Goal: Check status: Check status

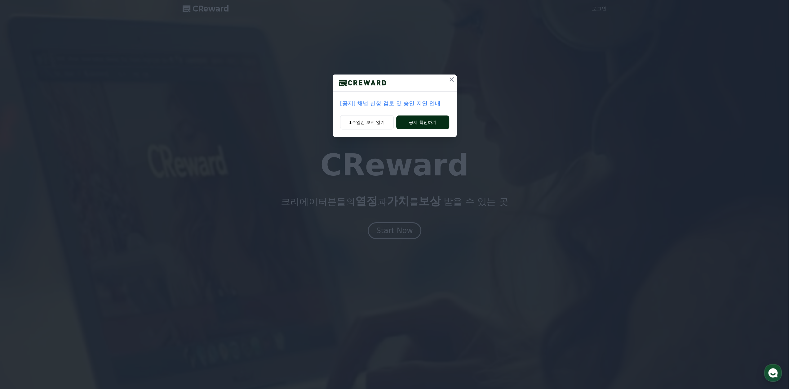
click at [411, 115] on button "공지 확인하기" at bounding box center [422, 122] width 53 height 14
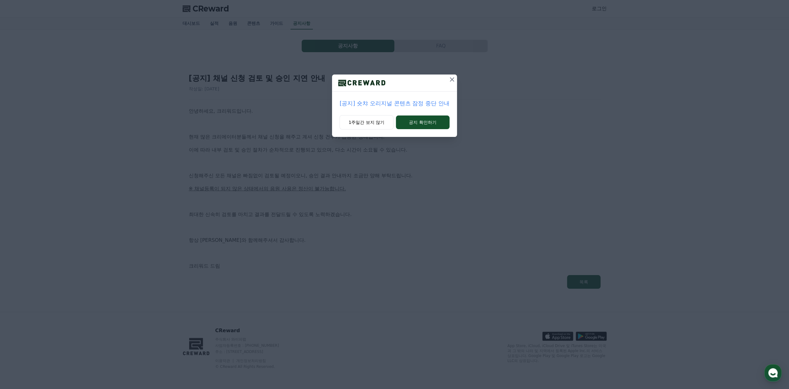
click at [454, 78] on icon at bounding box center [451, 79] width 7 height 7
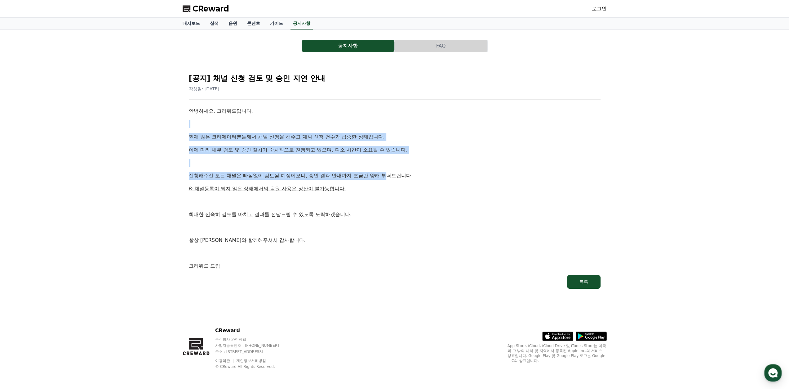
drag, startPoint x: 378, startPoint y: 126, endPoint x: 389, endPoint y: 173, distance: 47.7
click at [389, 173] on div "안녕하세요, 크리워드입니다. 현재 많은 크리에이터분들께서 채널 신청을 해주고 계셔 신청 건수가 급증한 상태입니다. 이에 따라 내부 검토 및 승…" at bounding box center [395, 188] width 412 height 163
click at [389, 173] on p "신청해주신 모든 채널은 빠짐없이 검토될 예정이오니, 승인 결과 안내까지 조금만 양해 부탁드립니다." at bounding box center [395, 175] width 412 height 8
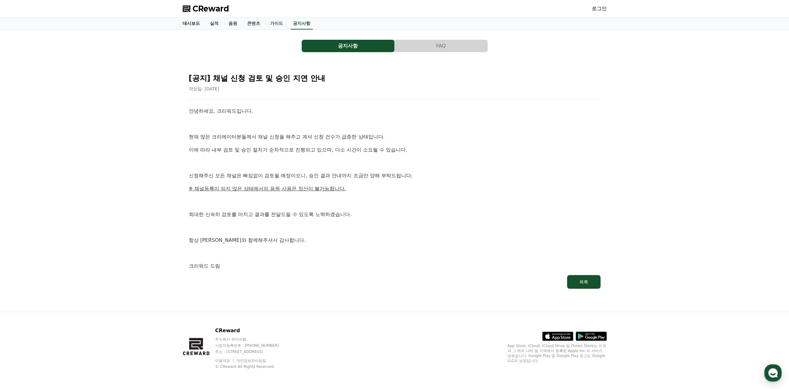
click at [190, 26] on link "대시보드" at bounding box center [191, 24] width 27 height 12
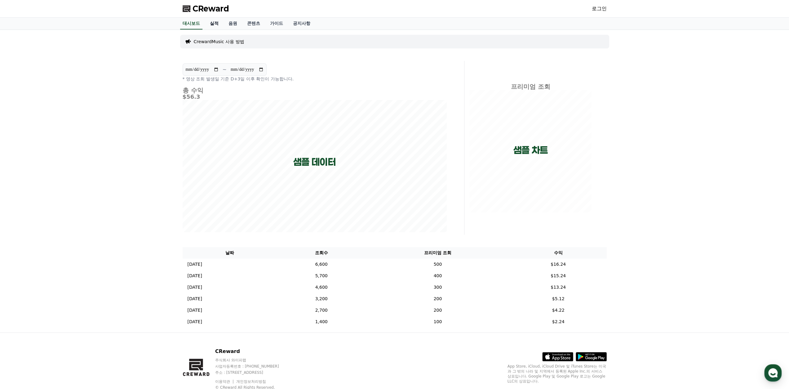
click at [217, 22] on link "실적" at bounding box center [214, 24] width 19 height 12
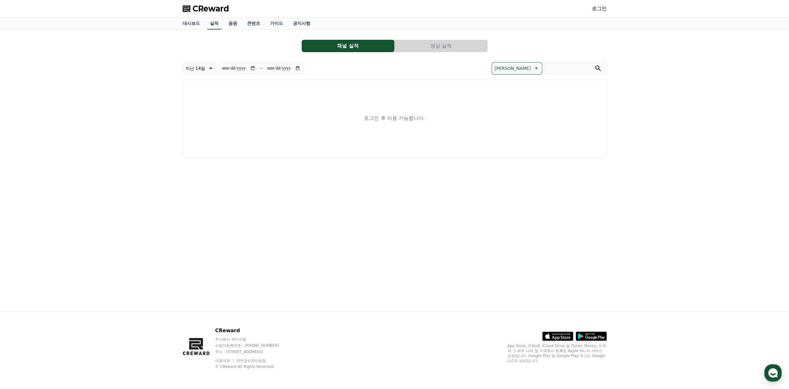
click at [601, 11] on link "로그인" at bounding box center [599, 8] width 15 height 7
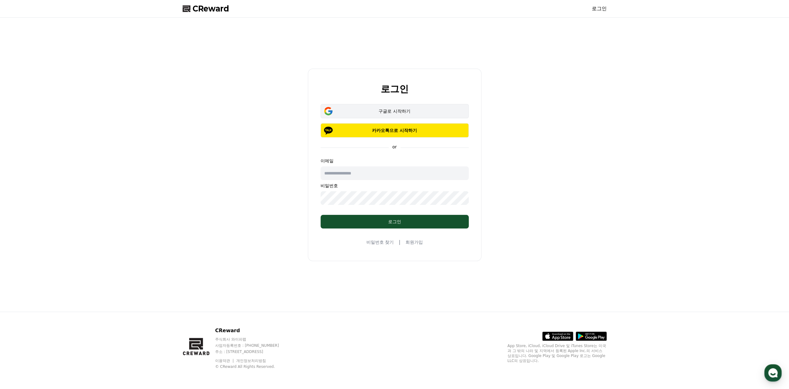
click at [404, 108] on div "구글로 시작하기" at bounding box center [395, 111] width 130 height 6
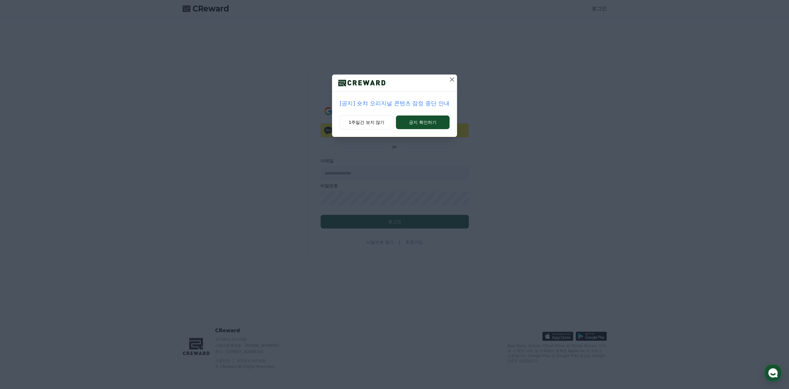
click at [454, 78] on icon at bounding box center [452, 79] width 4 height 4
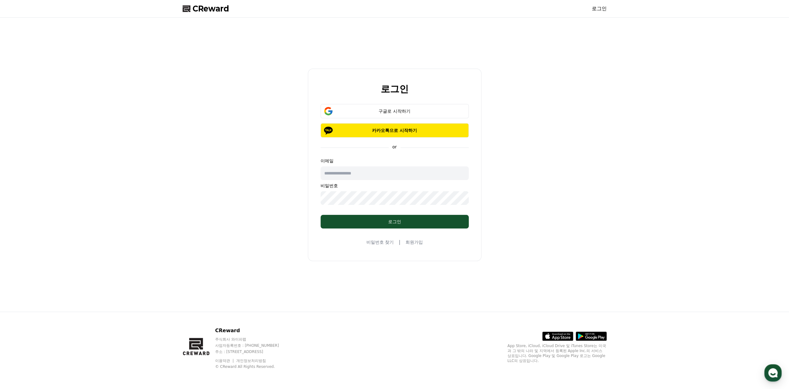
click at [597, 8] on link "로그인" at bounding box center [599, 8] width 15 height 7
click at [389, 110] on div "구글로 시작하기" at bounding box center [395, 111] width 130 height 6
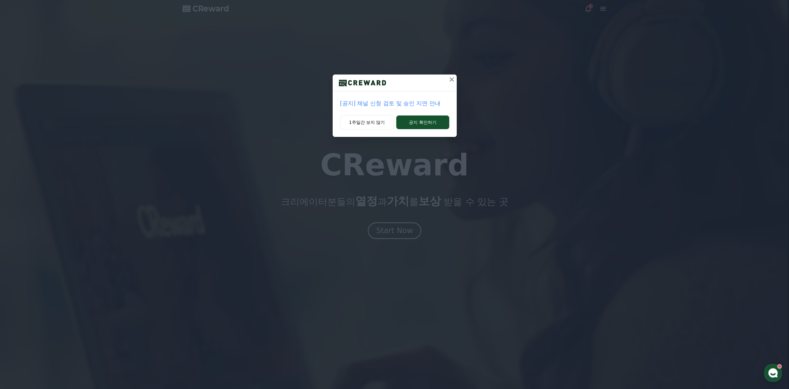
click at [449, 80] on icon at bounding box center [451, 79] width 7 height 7
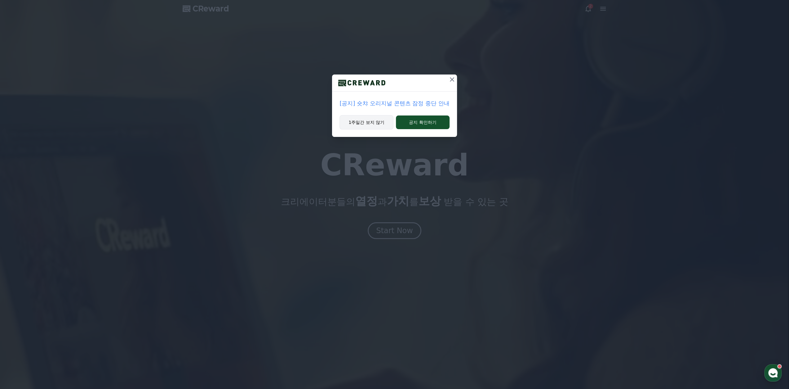
click at [377, 122] on button "1주일간 보지 않기" at bounding box center [367, 122] width 54 height 14
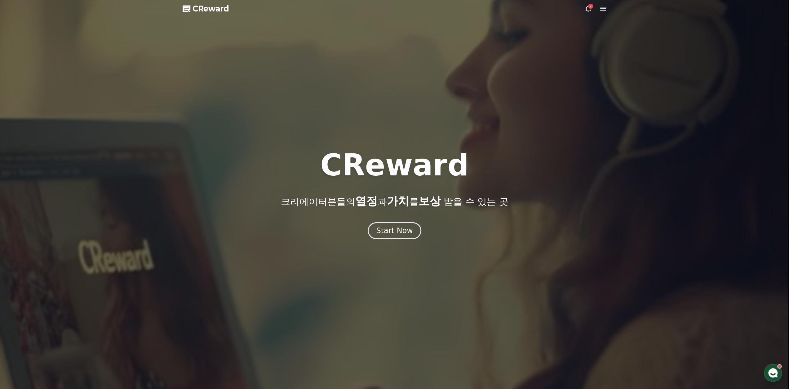
click at [579, 10] on div at bounding box center [394, 194] width 789 height 389
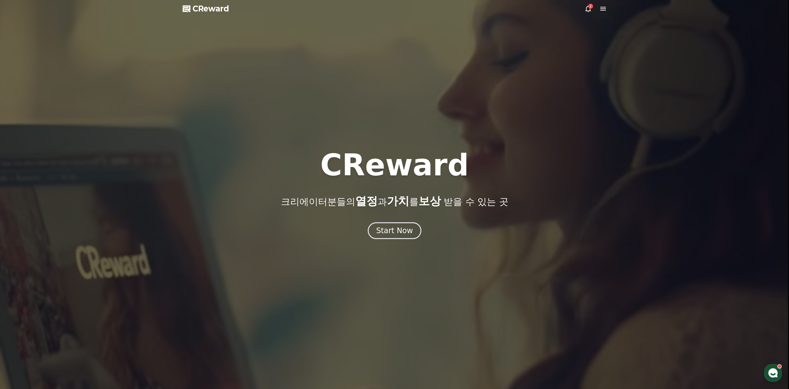
click at [589, 9] on icon at bounding box center [588, 8] width 7 height 7
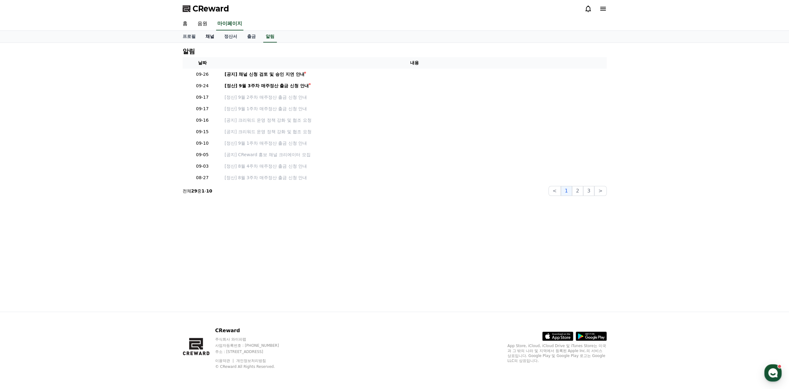
click at [210, 39] on link "채널" at bounding box center [210, 37] width 19 height 12
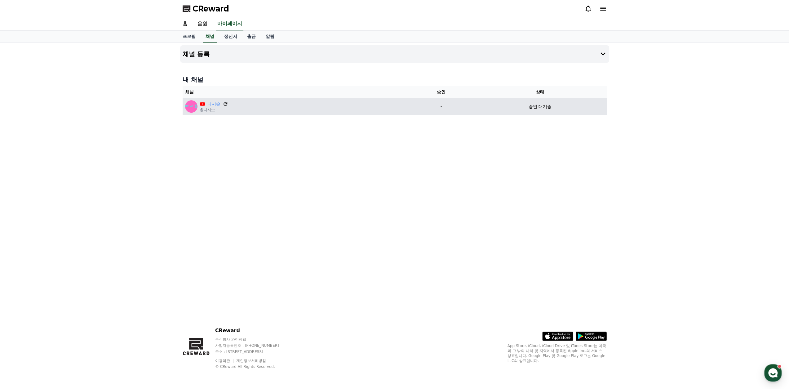
click at [225, 105] on icon at bounding box center [226, 104] width 6 height 6
click at [543, 107] on p "승인 대기중" at bounding box center [540, 106] width 23 height 7
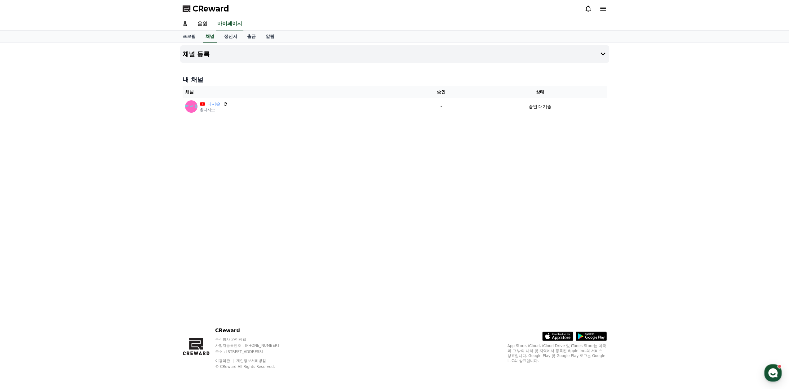
drag, startPoint x: 543, startPoint y: 107, endPoint x: 539, endPoint y: 116, distance: 9.6
click at [543, 109] on p "승인 대기중" at bounding box center [540, 106] width 23 height 7
click at [528, 132] on div "채널 등록 내 채널 채널 승인 상태 다시숏 @다시숏 - 승인 대기중" at bounding box center [395, 177] width 434 height 269
drag, startPoint x: 560, startPoint y: 145, endPoint x: 448, endPoint y: 69, distance: 135.6
click at [450, 68] on div "채널 등록 내 채널 채널 승인 상태 다시숏 @다시숏 - 승인 대기중" at bounding box center [395, 177] width 434 height 269
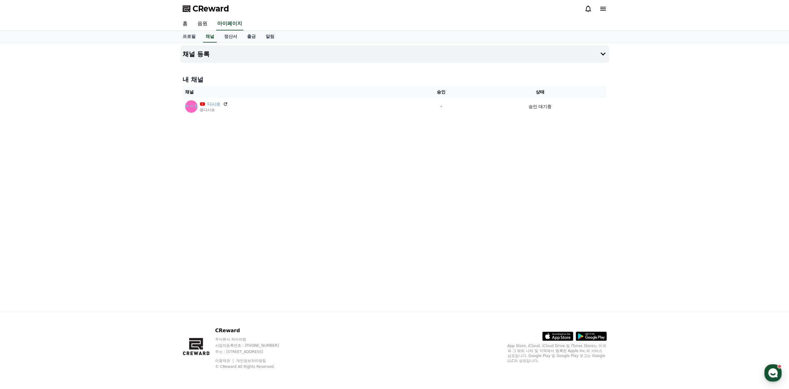
click at [448, 69] on div "채널 등록 내 채널 채널 승인 상태 다시숏 @다시숏 - 승인 대기중" at bounding box center [395, 177] width 434 height 269
